Goal: Task Accomplishment & Management: Use online tool/utility

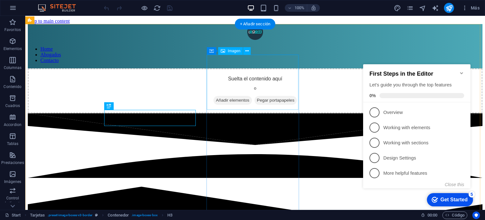
scroll to position [186, 0]
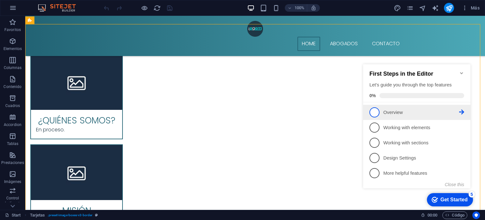
click at [397, 109] on p "Overview - incomplete" at bounding box center [421, 112] width 76 height 7
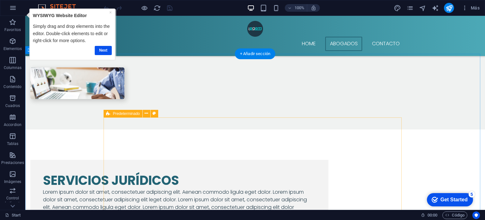
scroll to position [881, 0]
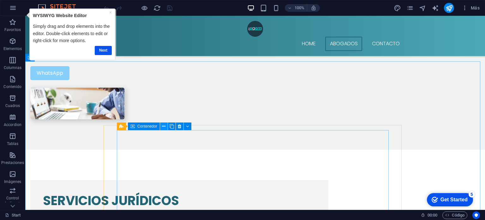
click at [165, 126] on icon at bounding box center [163, 126] width 3 height 7
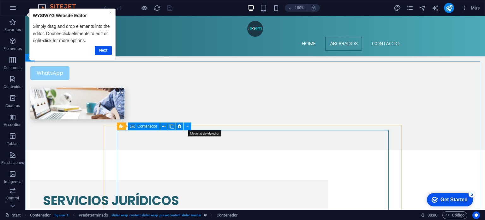
click at [188, 125] on icon at bounding box center [187, 126] width 3 height 7
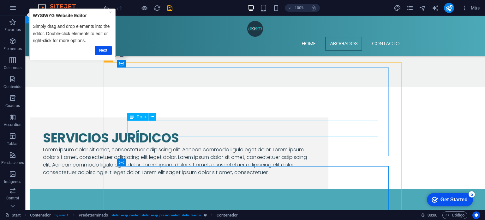
scroll to position [914, 0]
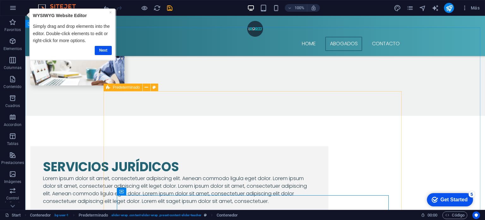
click at [124, 88] on span "Predeterminado" at bounding box center [126, 87] width 27 height 4
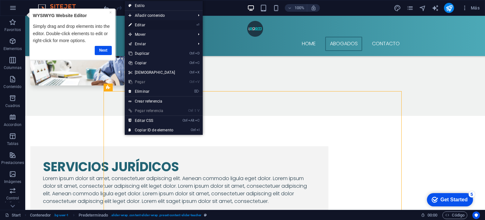
click at [170, 24] on link "⏎ Editar" at bounding box center [152, 24] width 54 height 9
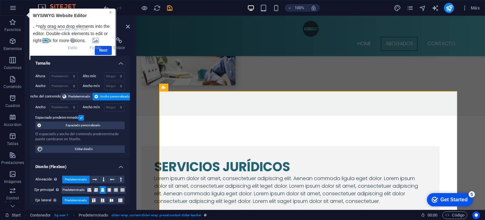
click at [111, 11] on link "×" at bounding box center [110, 11] width 3 height 5
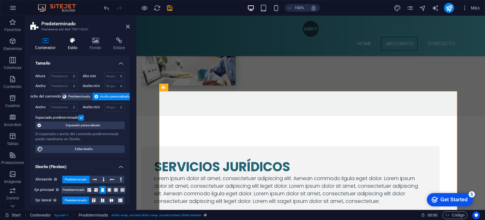
click at [76, 43] on icon at bounding box center [73, 40] width 20 height 6
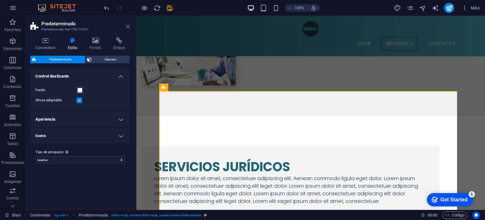
click at [127, 26] on icon at bounding box center [128, 26] width 4 height 5
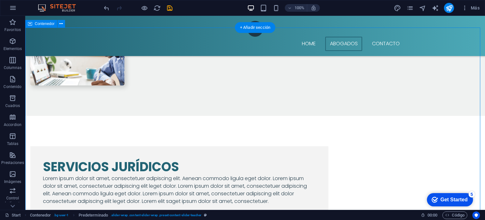
drag, startPoint x: 447, startPoint y: 24, endPoint x: 453, endPoint y: 62, distance: 39.0
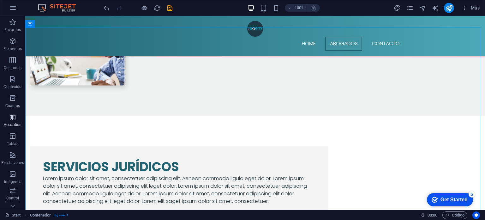
click at [11, 117] on icon "button" at bounding box center [13, 117] width 8 height 8
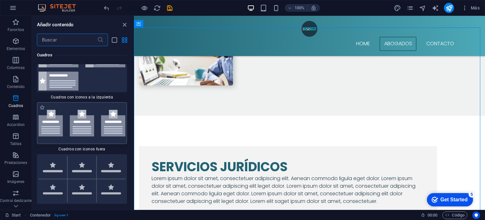
scroll to position [3559, 0]
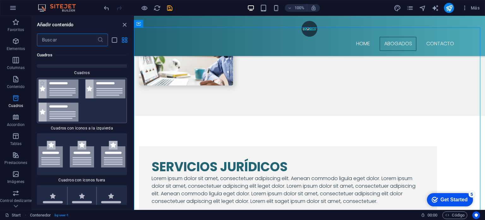
click at [96, 105] on img at bounding box center [82, 100] width 87 height 42
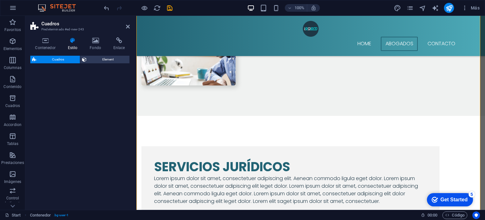
select select "rem"
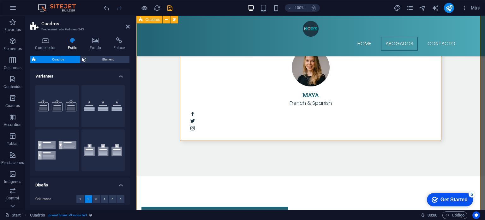
scroll to position [1615, 0]
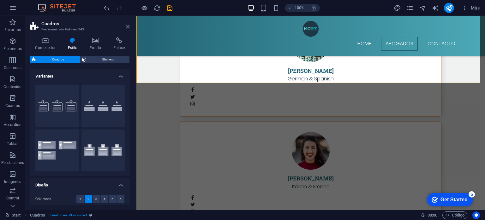
click at [126, 25] on icon at bounding box center [128, 26] width 4 height 5
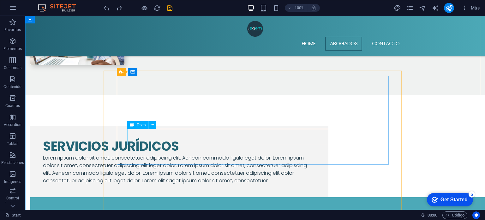
scroll to position [940, 0]
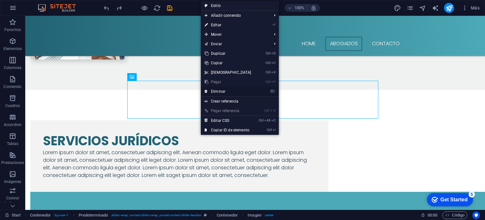
click at [216, 90] on link "⌦ Eliminar" at bounding box center [228, 91] width 54 height 9
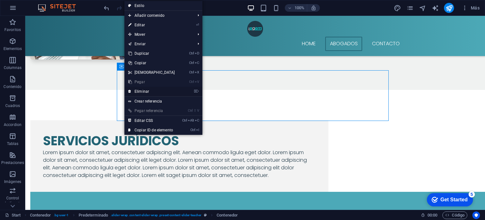
click at [150, 90] on link "⌦ Eliminar" at bounding box center [151, 91] width 54 height 9
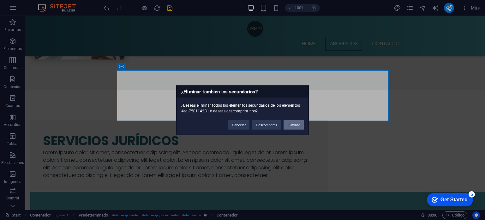
click at [291, 123] on button "Eliminar" at bounding box center [294, 124] width 20 height 9
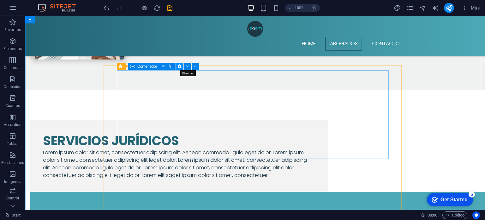
click at [178, 65] on icon at bounding box center [179, 66] width 3 height 7
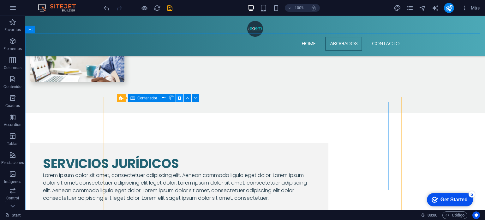
scroll to position [909, 0]
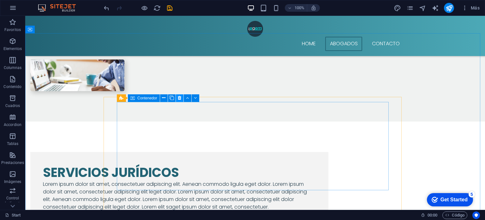
click at [179, 97] on icon at bounding box center [179, 97] width 3 height 7
click at [179, 98] on icon at bounding box center [179, 97] width 3 height 7
click at [181, 99] on icon at bounding box center [179, 97] width 3 height 7
click at [179, 98] on icon at bounding box center [179, 97] width 3 height 7
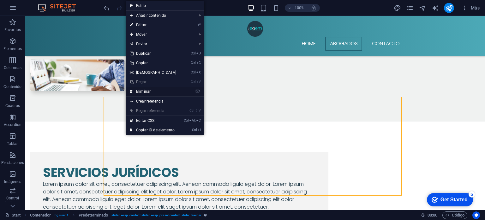
click at [153, 92] on link "⌦ Eliminar" at bounding box center [153, 91] width 54 height 9
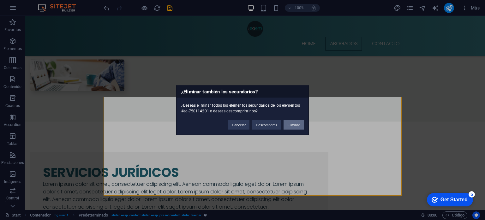
click at [293, 125] on button "Eliminar" at bounding box center [294, 124] width 20 height 9
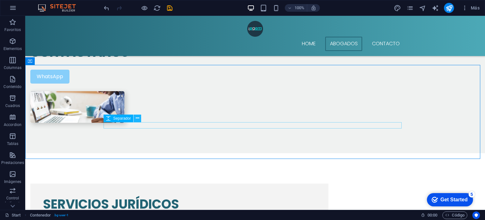
click at [136, 118] on icon at bounding box center [137, 118] width 3 height 7
click at [137, 119] on icon at bounding box center [137, 118] width 3 height 7
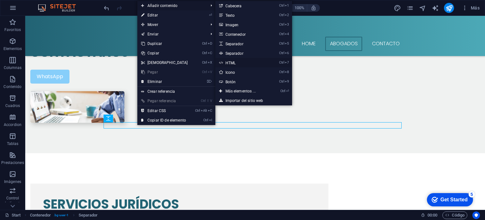
click at [238, 63] on link "Ctrl 7 HTML" at bounding box center [241, 62] width 53 height 9
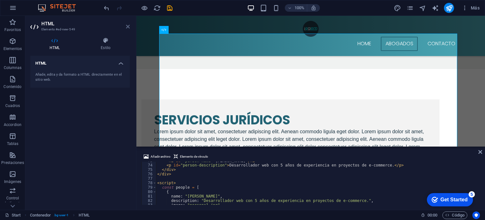
scroll to position [934, 0]
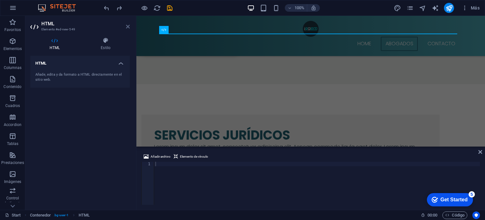
click at [128, 27] on icon at bounding box center [128, 26] width 4 height 5
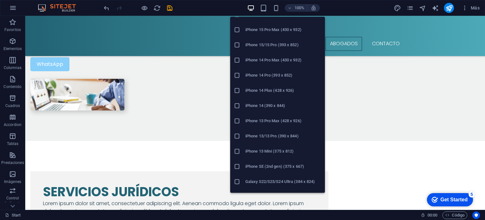
scroll to position [95, 0]
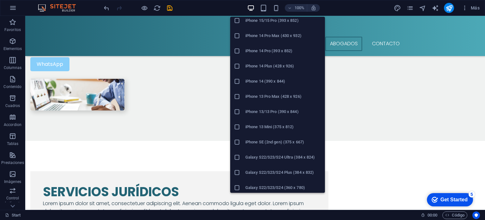
click at [268, 111] on h6 "iPhone 13/13 Pro (390 x 844)" at bounding box center [283, 112] width 76 height 8
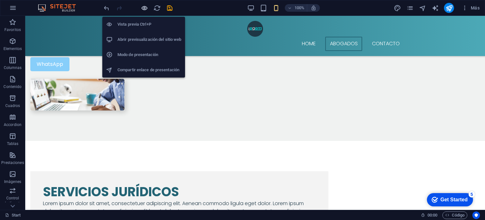
click at [143, 8] on icon "button" at bounding box center [144, 7] width 7 height 7
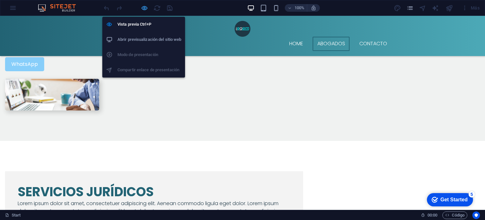
scroll to position [770, 0]
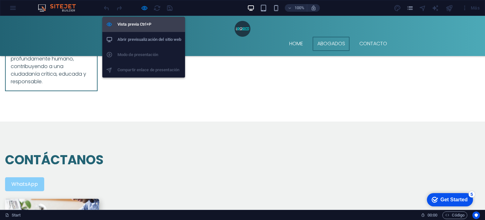
click at [154, 27] on h6 "Vista previa Ctrl+P" at bounding box center [150, 25] width 64 height 8
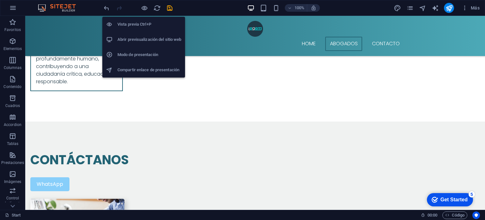
scroll to position [890, 0]
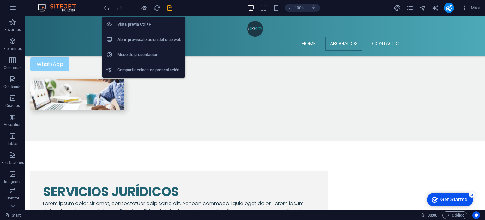
click at [160, 39] on h6 "Abrir previsualización del sitio web" at bounding box center [150, 40] width 64 height 8
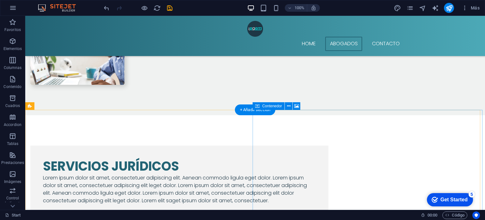
scroll to position [858, 0]
